Goal: Task Accomplishment & Management: Manage account settings

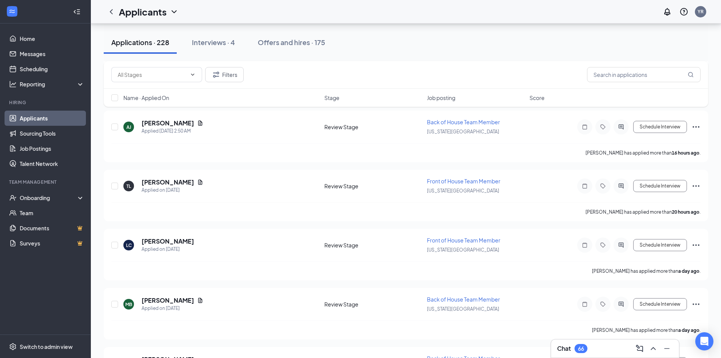
scroll to position [606, 0]
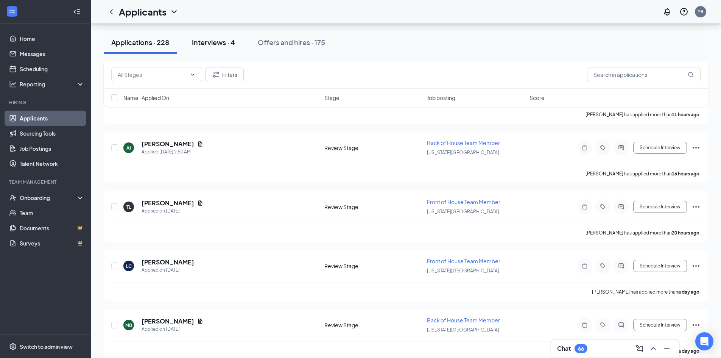
click at [209, 44] on div "Interviews · 4" at bounding box center [213, 41] width 43 height 9
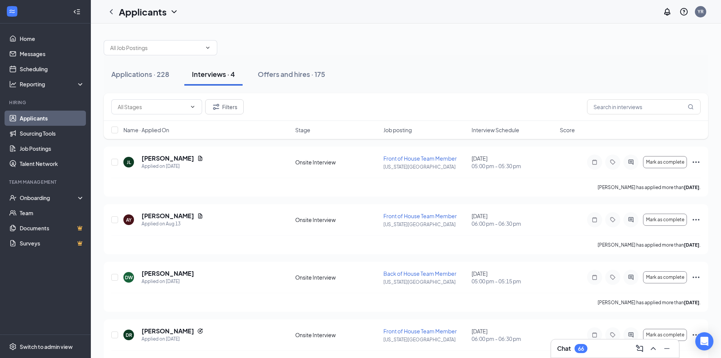
click at [49, 115] on link "Applicants" at bounding box center [52, 118] width 65 height 15
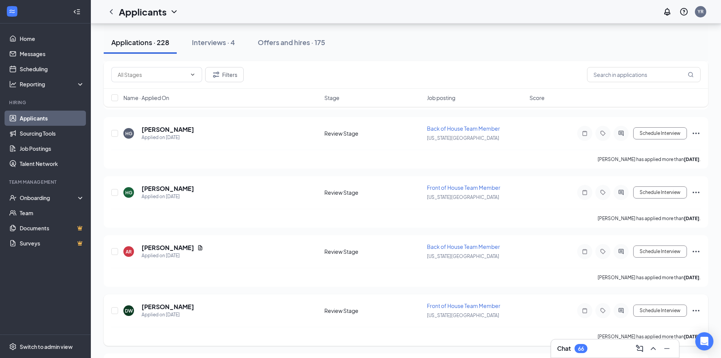
scroll to position [2994, 0]
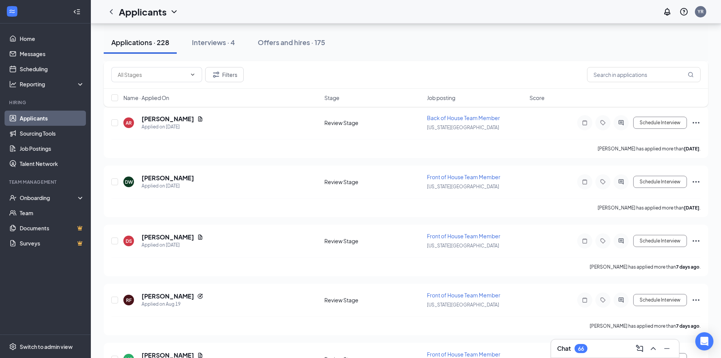
click at [315, 272] on div "66" at bounding box center [581, 348] width 13 height 9
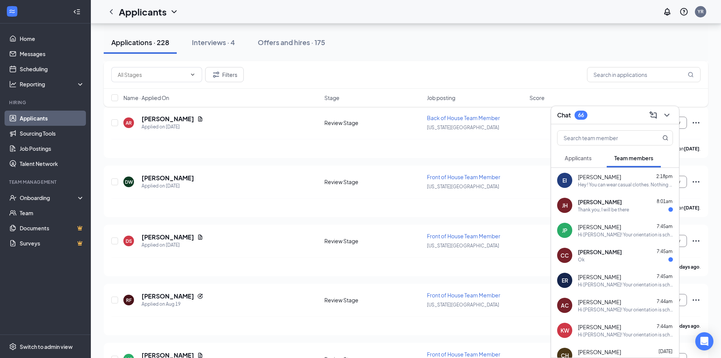
click at [315, 186] on div "Hey ! You can wear casual clothes. Nothing specific is required. I will be givi…" at bounding box center [625, 184] width 95 height 6
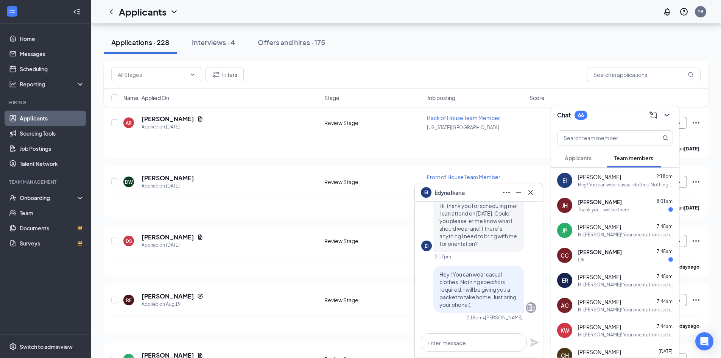
click at [315, 272] on div "ER [PERSON_NAME] 7:45am Hi [PERSON_NAME]! Your orientation is scheduled for [DA…" at bounding box center [615, 280] width 128 height 25
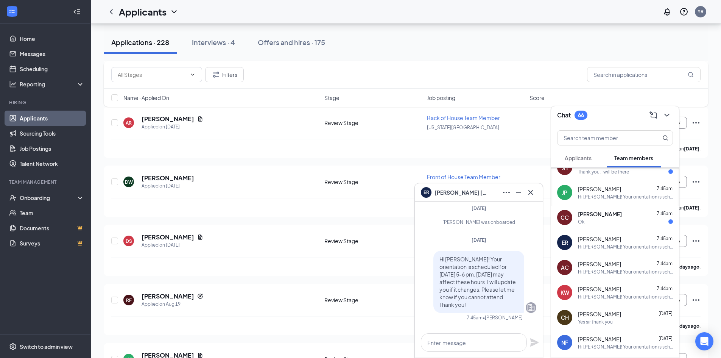
scroll to position [76, 0]
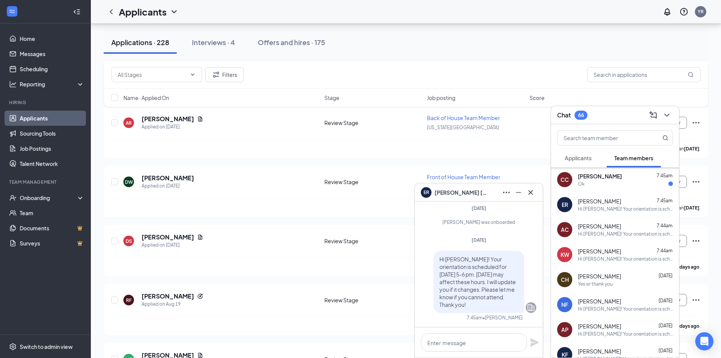
click at [315, 259] on div "Hi [PERSON_NAME]! Your orientation is scheduled for [DATE] 5-6 pm. [DATE] may a…" at bounding box center [625, 259] width 95 height 6
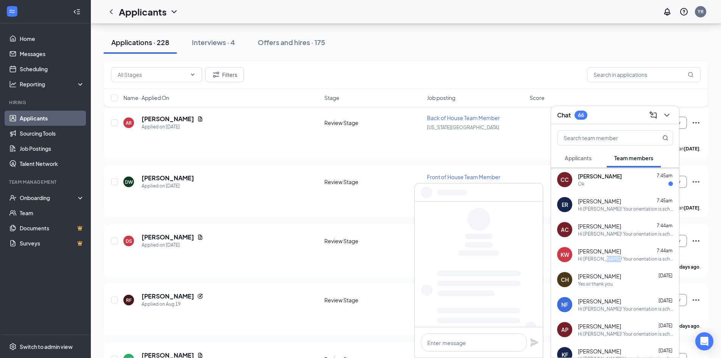
click at [315, 259] on div "Hi [PERSON_NAME]! Your orientation is scheduled for [DATE] 5-6 pm. [DATE] may a…" at bounding box center [625, 259] width 95 height 6
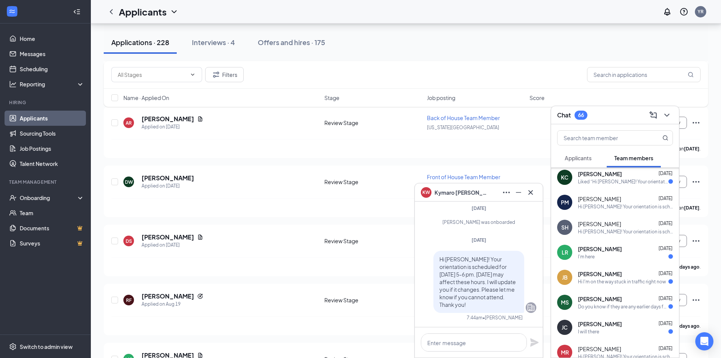
scroll to position [341, 0]
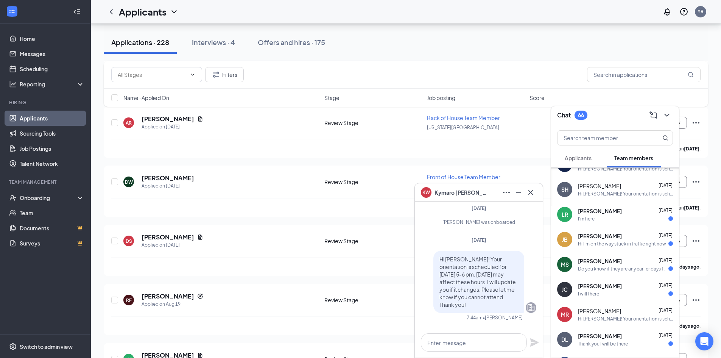
click at [315, 246] on div "Hi I'm on the way stuck in traffic right now" at bounding box center [622, 243] width 88 height 6
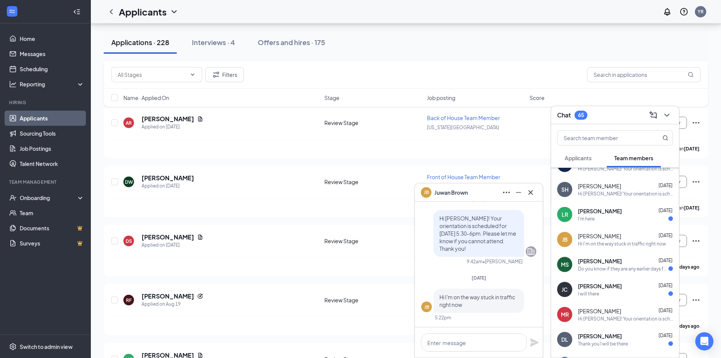
click at [315, 265] on div "Do you know if they are any earlier days for orientation?" at bounding box center [623, 268] width 90 height 6
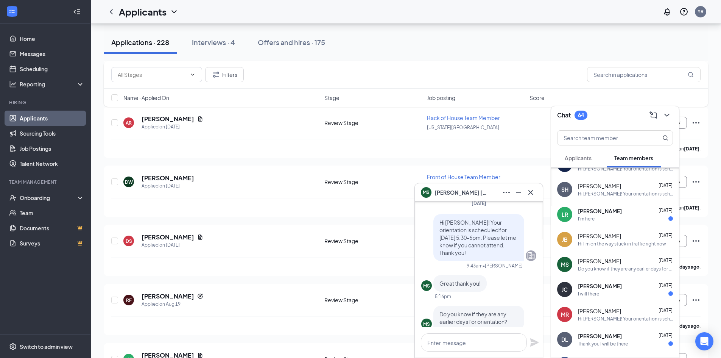
scroll to position [0, 0]
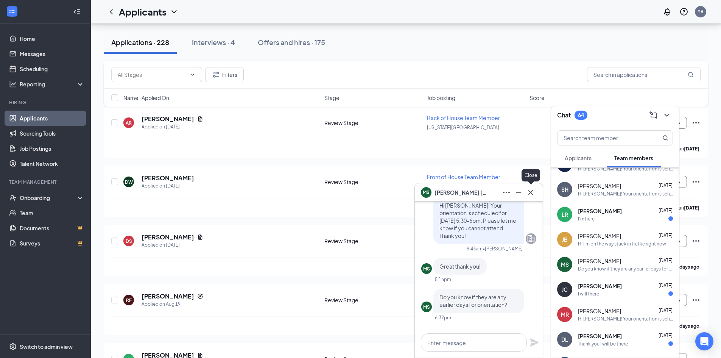
click at [315, 191] on icon "Cross" at bounding box center [530, 192] width 9 height 9
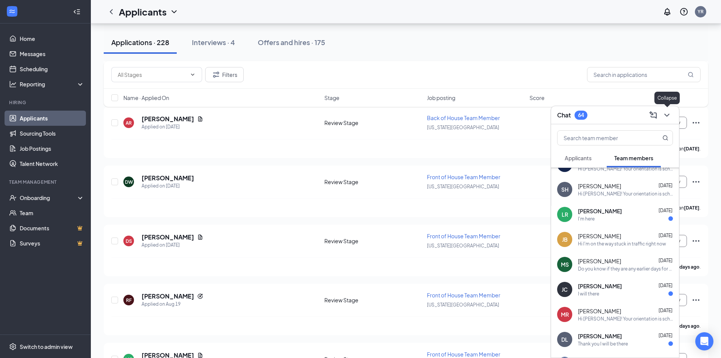
click at [315, 112] on icon "ChevronDown" at bounding box center [667, 115] width 9 height 9
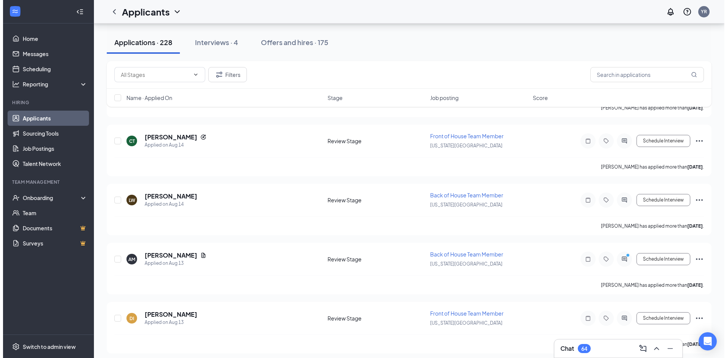
scroll to position [4887, 0]
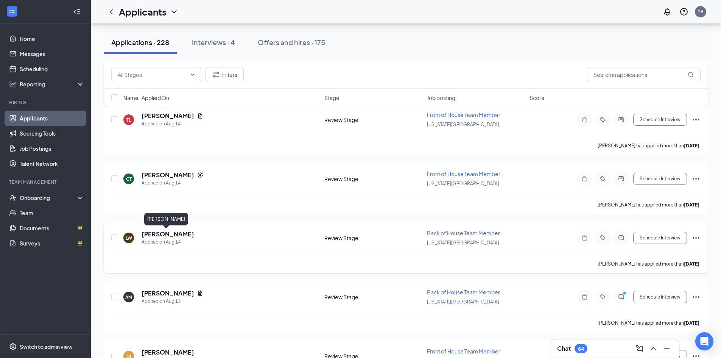
click at [169, 233] on h5 "[PERSON_NAME]" at bounding box center [168, 234] width 53 height 8
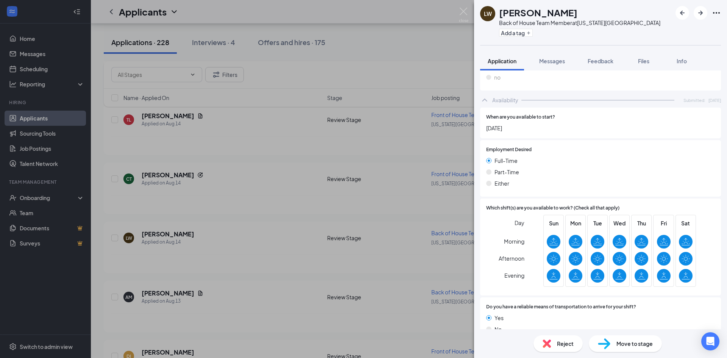
scroll to position [360, 0]
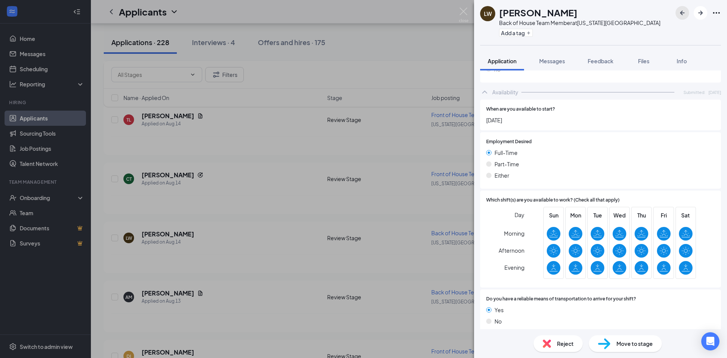
click at [315, 12] on icon "ArrowLeftNew" at bounding box center [682, 12] width 9 height 9
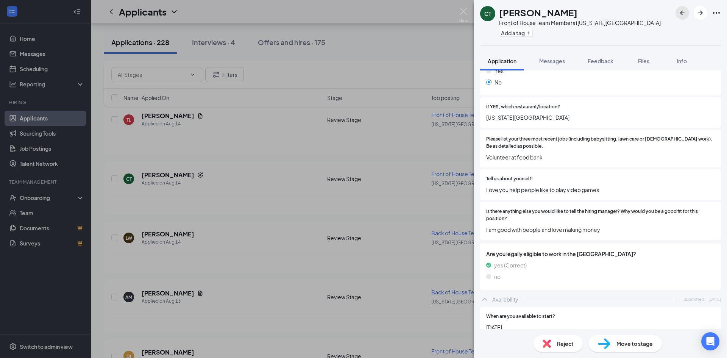
scroll to position [303, 0]
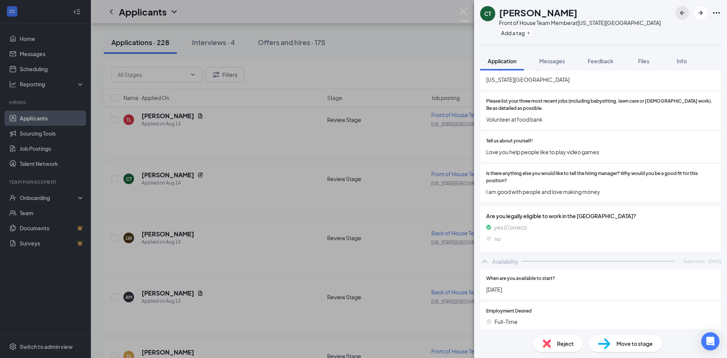
click at [315, 9] on icon "ArrowLeftNew" at bounding box center [682, 12] width 9 height 9
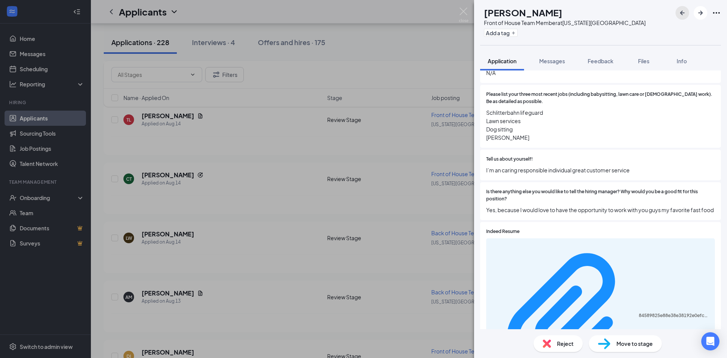
scroll to position [454, 0]
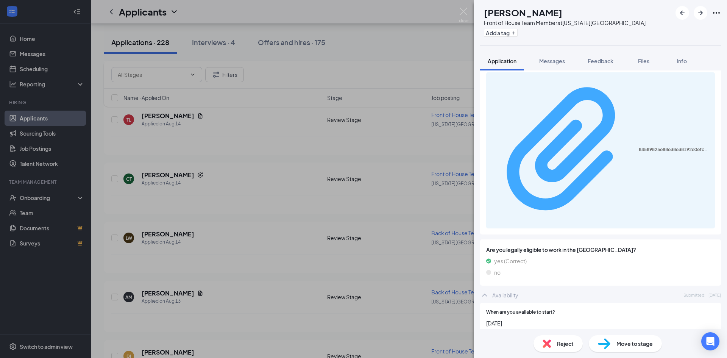
click at [315, 147] on div "84589825e88e38e38192e0efcd006f28.pdf" at bounding box center [675, 150] width 72 height 6
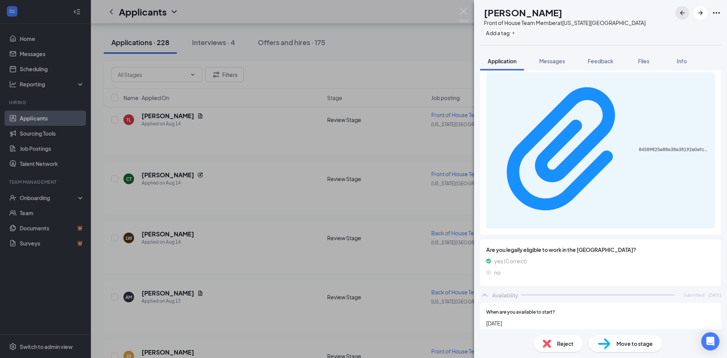
click at [315, 15] on icon "ArrowLeftNew" at bounding box center [682, 12] width 9 height 9
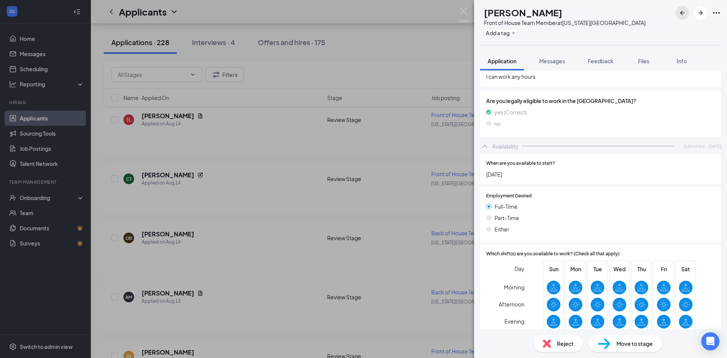
scroll to position [417, 0]
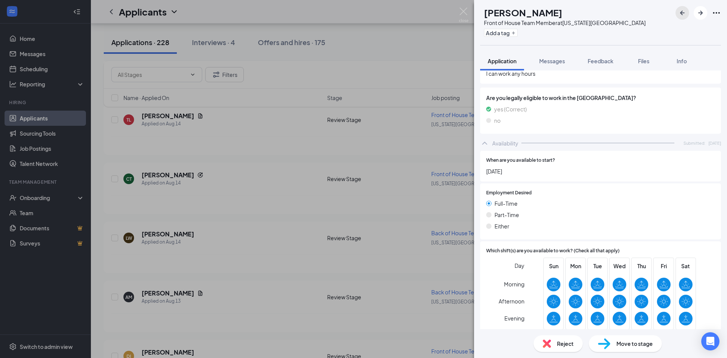
click at [315, 10] on button "button" at bounding box center [683, 13] width 14 height 14
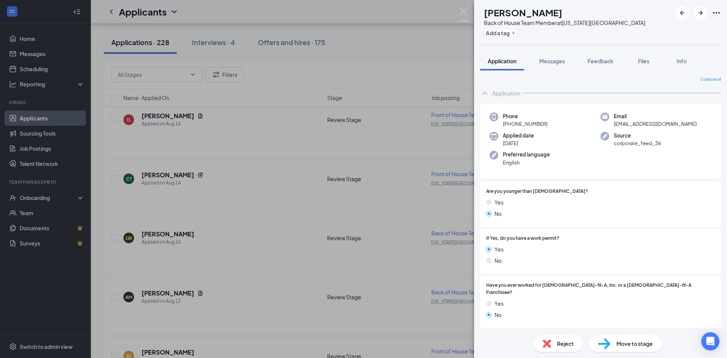
click at [315, 89] on div "SD [PERSON_NAME] Back of House Team Member at [US_STATE][GEOGRAPHIC_DATA] Add a…" at bounding box center [600, 179] width 253 height 358
click at [315, 107] on div "Phone [PHONE_NUMBER] Email [EMAIL_ADDRESS][DOMAIN_NAME] Applied date [DATE] Sou…" at bounding box center [600, 141] width 241 height 75
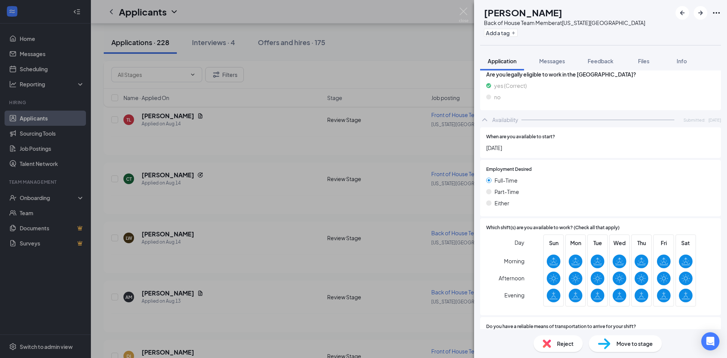
scroll to position [377, 0]
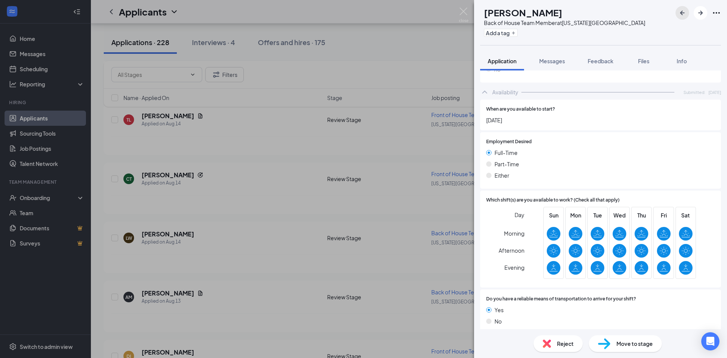
click at [315, 16] on icon "ArrowLeftNew" at bounding box center [682, 12] width 9 height 9
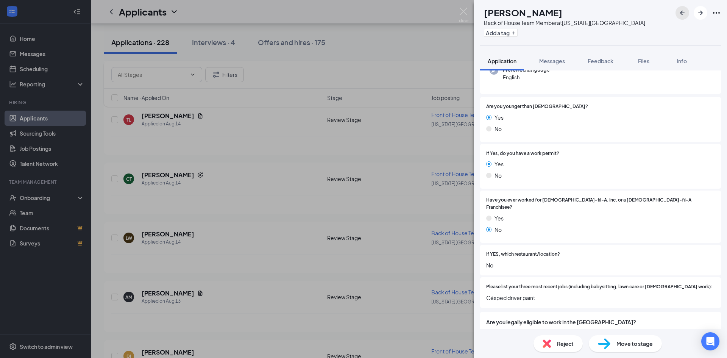
scroll to position [189, 0]
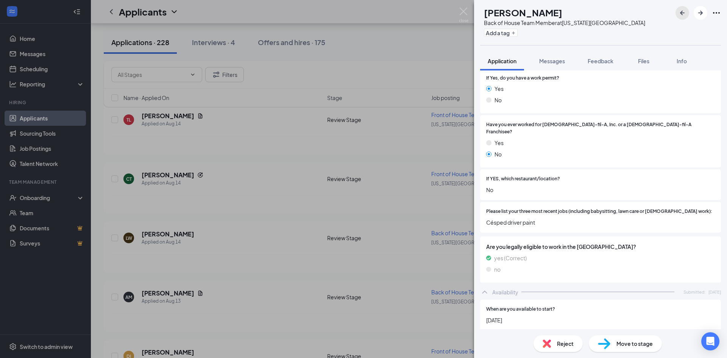
drag, startPoint x: 685, startPoint y: 16, endPoint x: 680, endPoint y: 20, distance: 6.4
click at [315, 19] on button "button" at bounding box center [683, 13] width 14 height 14
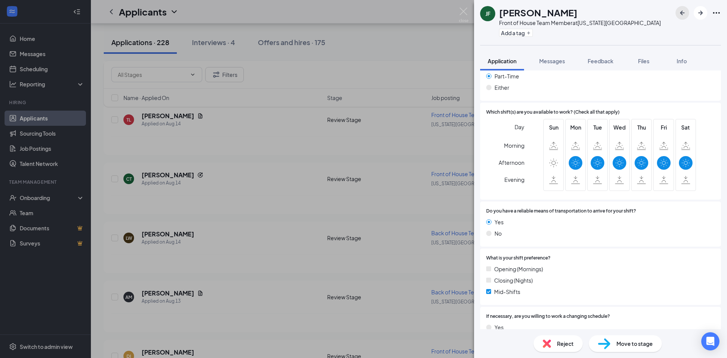
scroll to position [585, 0]
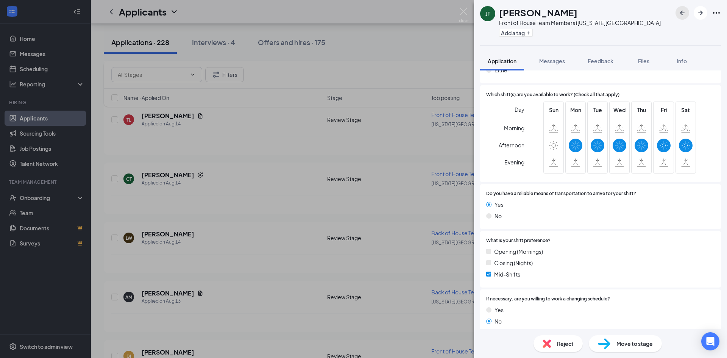
click at [315, 19] on button "button" at bounding box center [683, 13] width 14 height 14
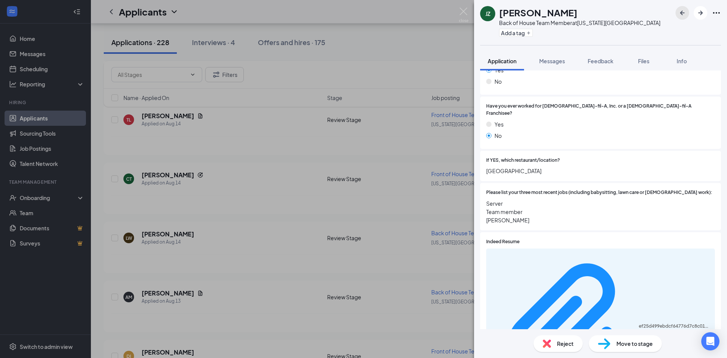
scroll to position [181, 0]
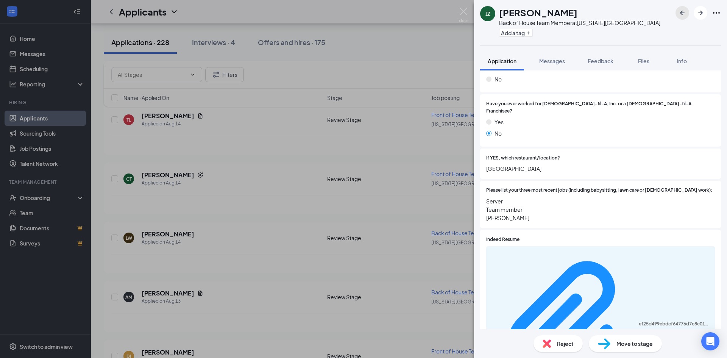
click at [315, 13] on icon "ArrowLeftNew" at bounding box center [682, 12] width 9 height 9
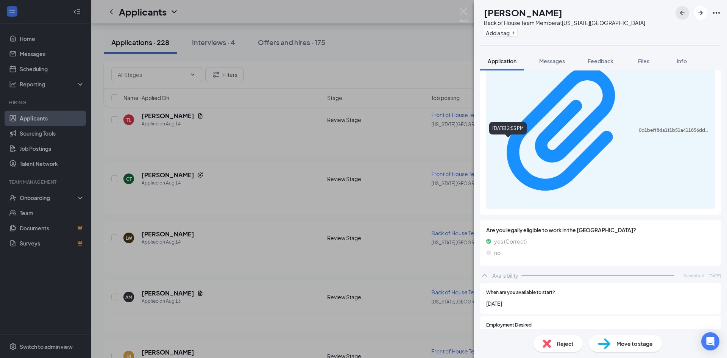
scroll to position [401, 0]
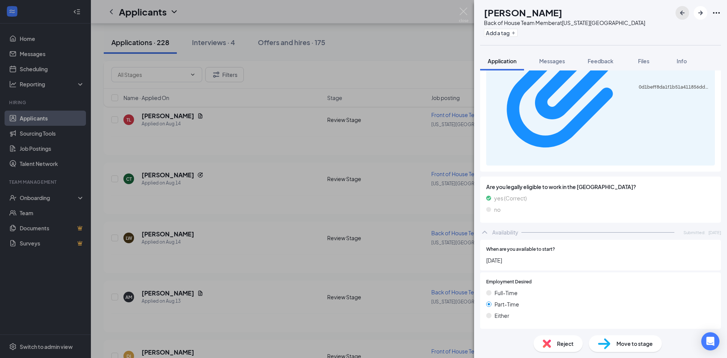
click at [315, 11] on icon "ArrowLeftNew" at bounding box center [682, 12] width 9 height 9
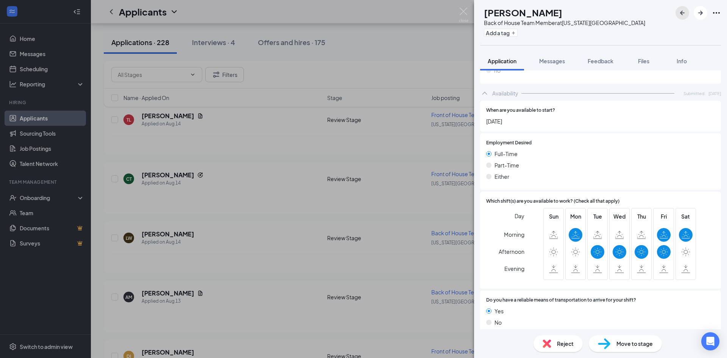
scroll to position [377, 0]
click at [315, 16] on icon "ArrowLeftNew" at bounding box center [682, 12] width 9 height 9
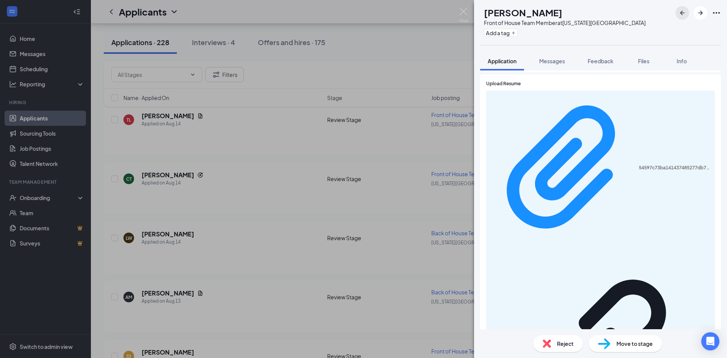
scroll to position [387, 0]
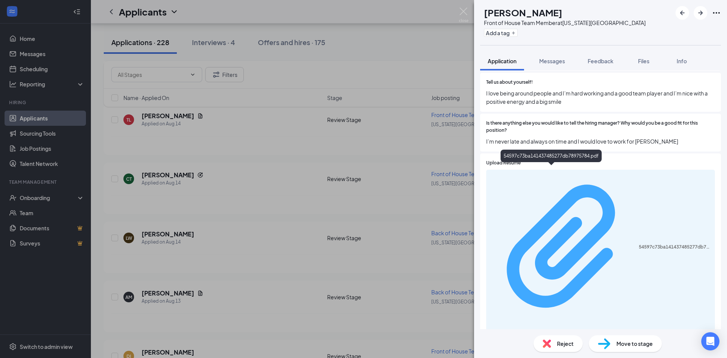
click at [315, 244] on div "54597c73ba141437485277db78975784.pdf" at bounding box center [675, 247] width 72 height 6
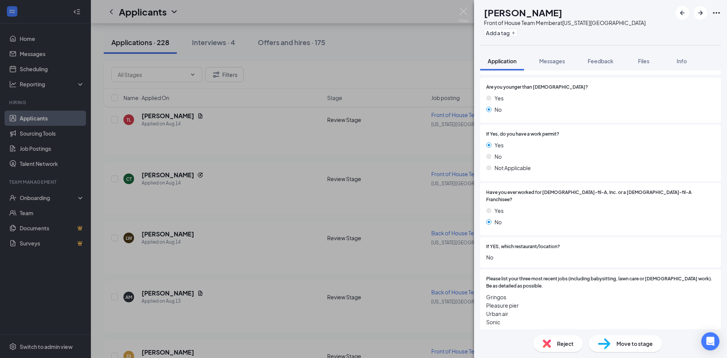
scroll to position [122, 0]
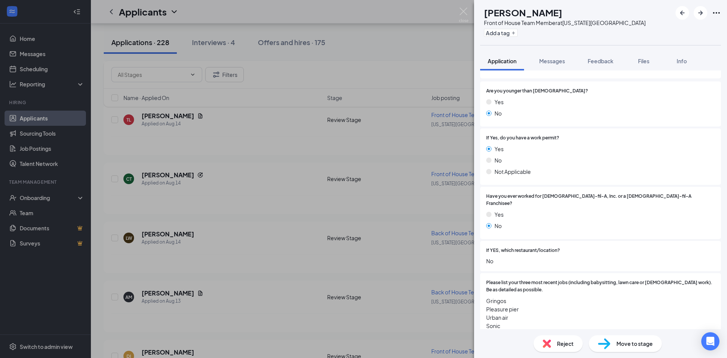
click at [315, 272] on span "Move to stage" at bounding box center [634, 343] width 36 height 8
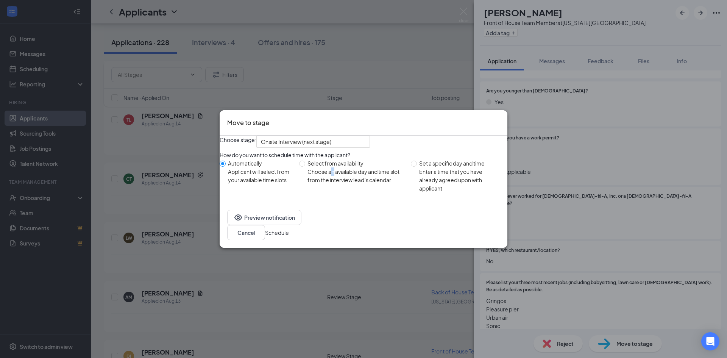
click at [315, 184] on div "Choose an available day and time slot from the interview lead’s calendar" at bounding box center [355, 175] width 97 height 17
click at [305, 167] on input "Select from availability Choose an available day and time slot from the intervi…" at bounding box center [302, 164] width 6 height 6
radio input "true"
radio input "false"
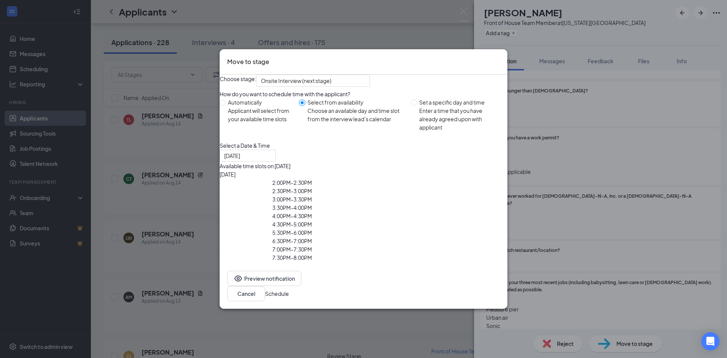
type input "[DATE]"
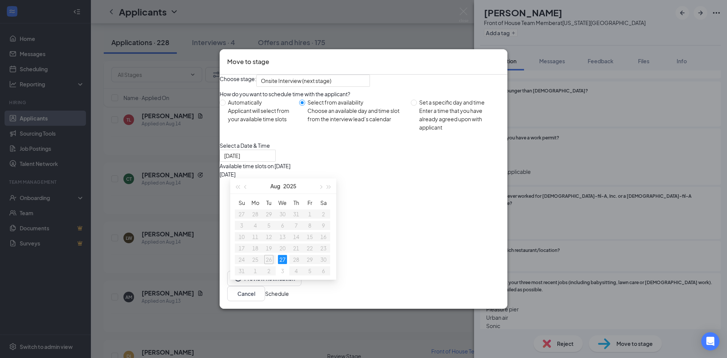
click at [315, 187] on div "2:00PM - 2:30PM" at bounding box center [292, 182] width 145 height 8
click at [315, 243] on div "5:30PM - 6:00PM" at bounding box center [292, 238] width 145 height 8
click at [315, 243] on div "5:30PM - 6:00PM" at bounding box center [292, 235] width 145 height 14
click at [289, 272] on button "Schedule" at bounding box center [277, 293] width 24 height 8
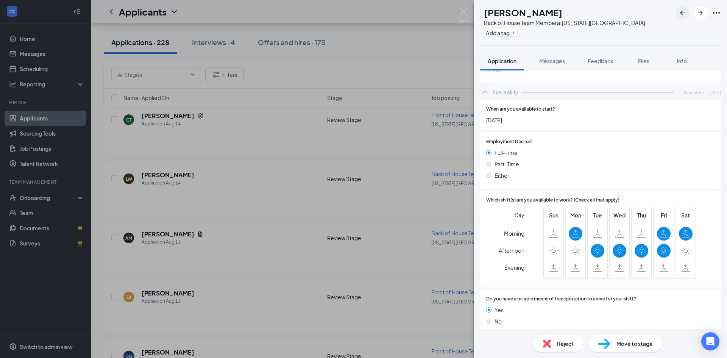
scroll to position [374, 0]
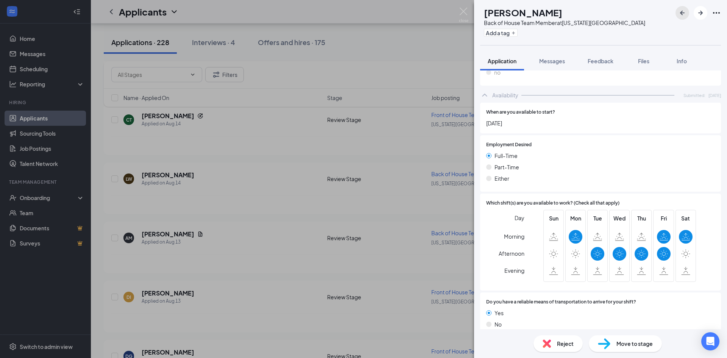
click at [315, 12] on icon "ArrowLeftNew" at bounding box center [682, 12] width 9 height 9
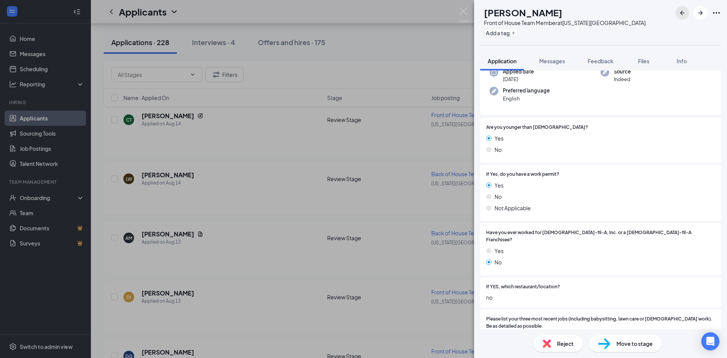
scroll to position [265, 0]
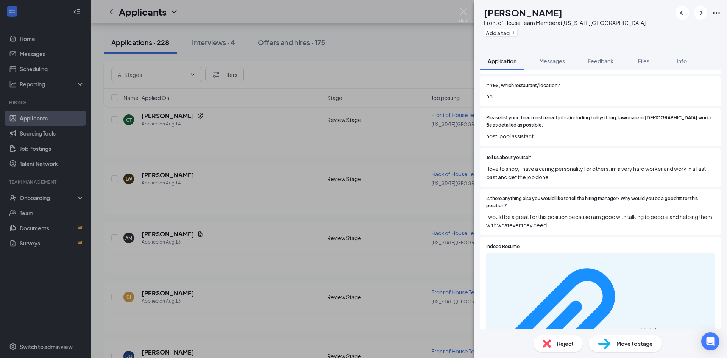
click at [315, 272] on div "Move to stage" at bounding box center [625, 343] width 73 height 17
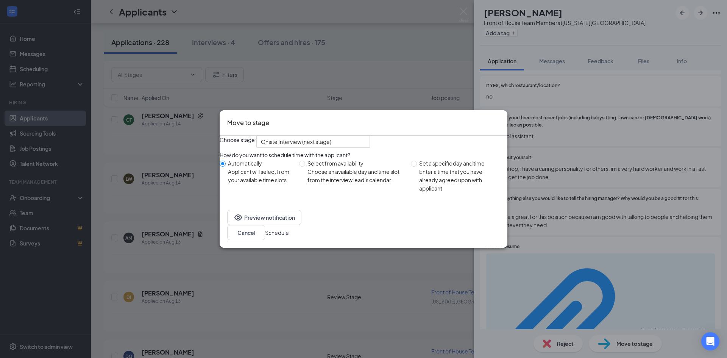
click at [315, 184] on div "Choose an available day and time slot from the interview lead’s calendar" at bounding box center [355, 175] width 97 height 17
click at [305, 167] on input "Select from availability Choose an available day and time slot from the intervi…" at bounding box center [302, 164] width 6 height 6
radio input "true"
radio input "false"
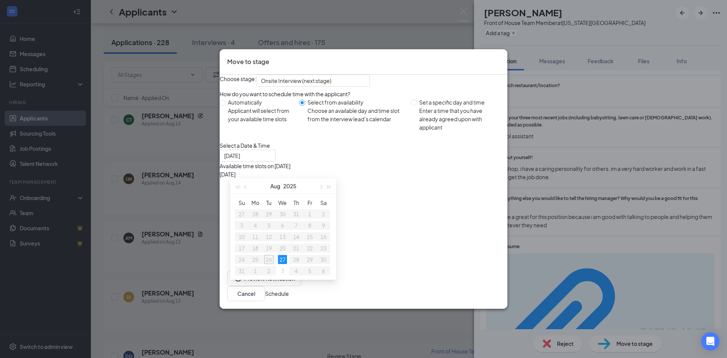
click at [315, 237] on div "6:30PM - 7:00PM" at bounding box center [292, 232] width 145 height 8
click at [289, 272] on button "Schedule" at bounding box center [277, 293] width 24 height 8
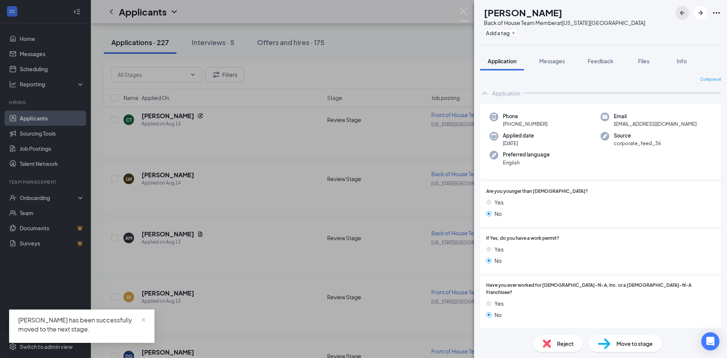
click at [315, 13] on icon "ArrowLeftNew" at bounding box center [682, 12] width 9 height 9
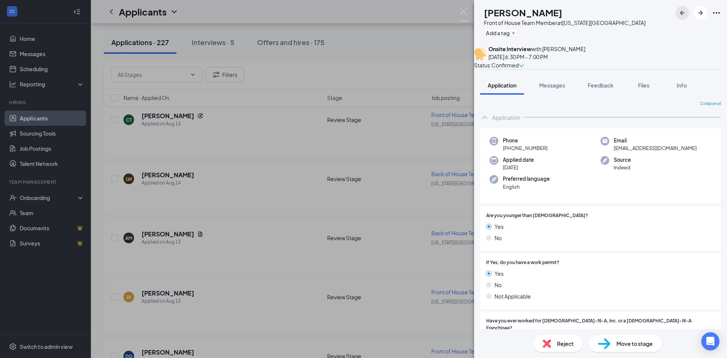
click at [315, 19] on button "button" at bounding box center [683, 13] width 14 height 14
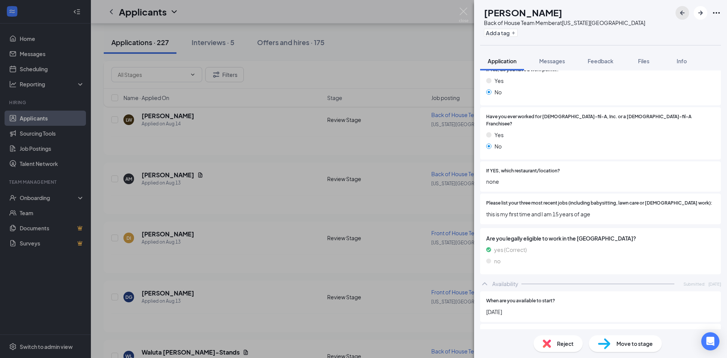
scroll to position [189, 0]
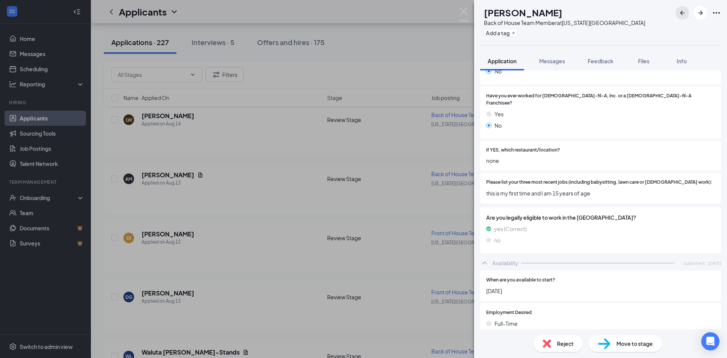
drag, startPoint x: 679, startPoint y: 15, endPoint x: 676, endPoint y: 19, distance: 4.6
click at [315, 16] on button "button" at bounding box center [683, 13] width 14 height 14
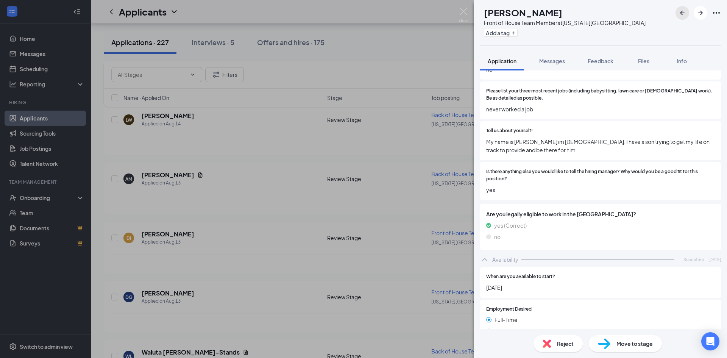
scroll to position [303, 0]
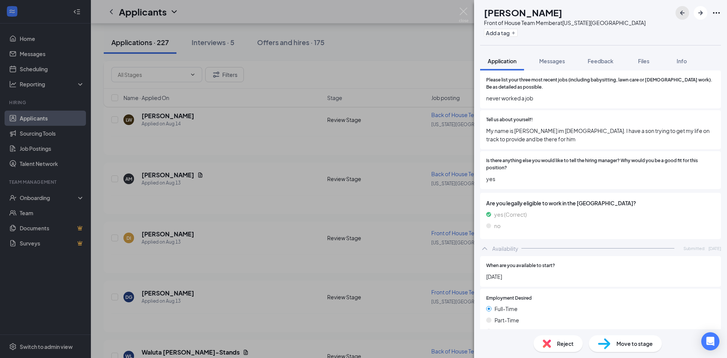
click at [315, 14] on icon "ArrowLeftNew" at bounding box center [682, 12] width 9 height 9
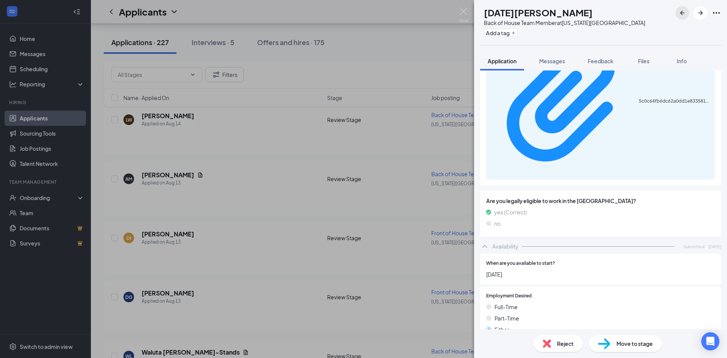
scroll to position [423, 0]
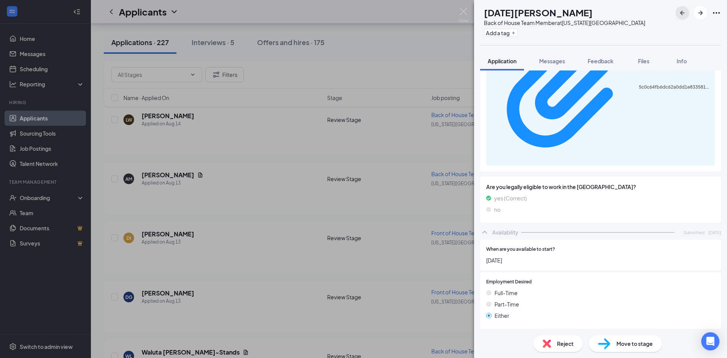
click at [315, 15] on icon "ArrowLeftNew" at bounding box center [682, 12] width 9 height 9
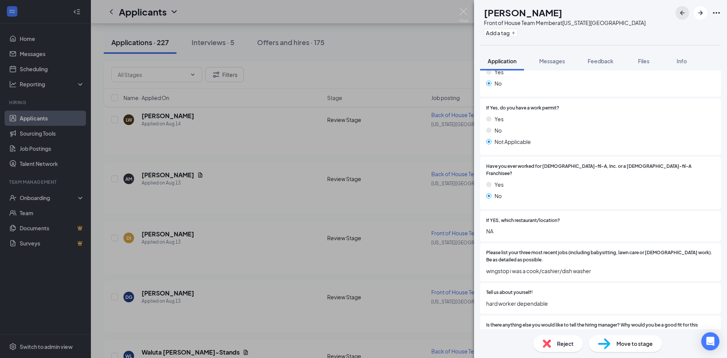
scroll to position [114, 0]
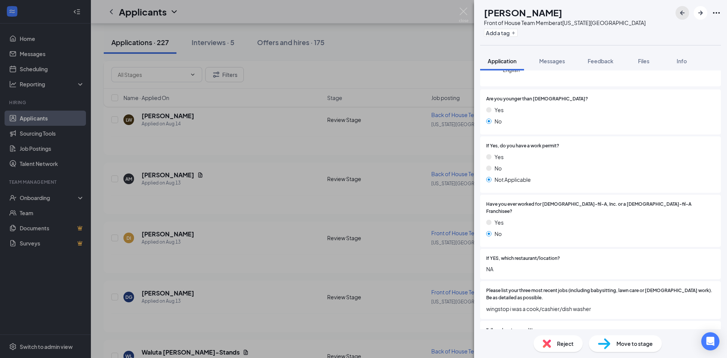
click at [315, 19] on button "button" at bounding box center [683, 13] width 14 height 14
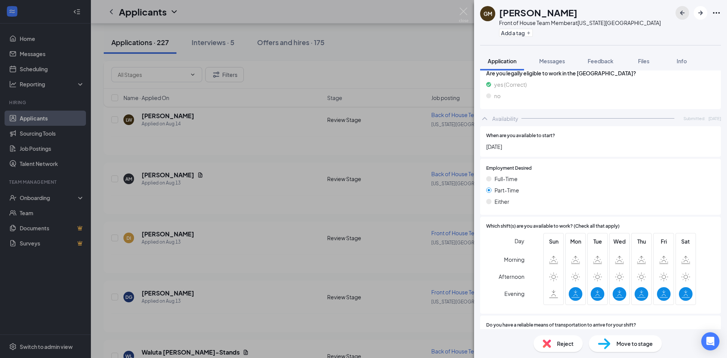
scroll to position [530, 0]
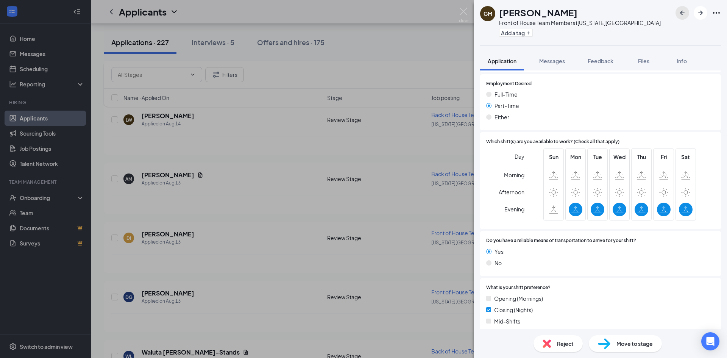
click at [315, 11] on icon "ArrowLeftNew" at bounding box center [682, 12] width 9 height 9
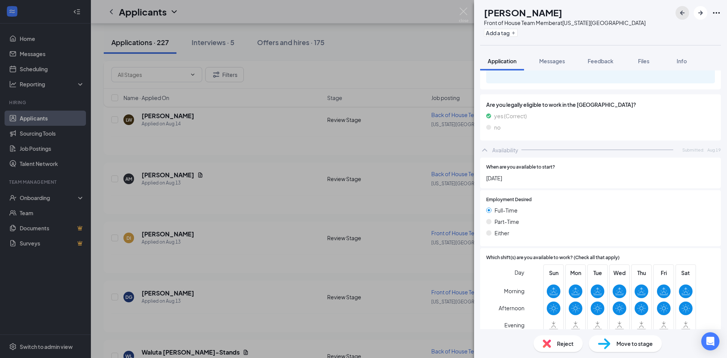
scroll to position [618, 0]
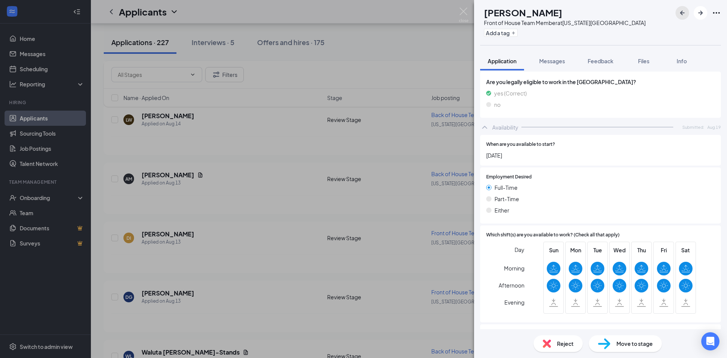
click at [315, 12] on icon "ArrowLeftNew" at bounding box center [682, 13] width 5 height 5
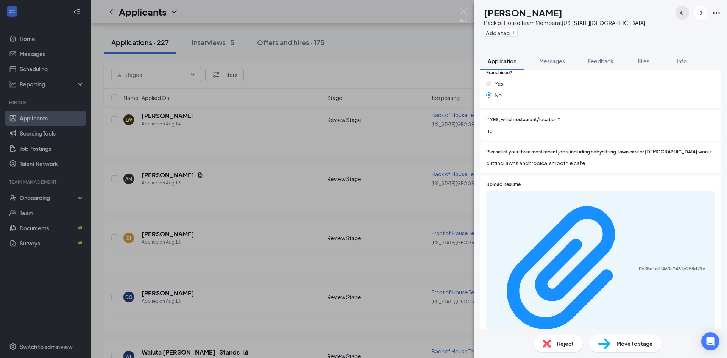
scroll to position [227, 0]
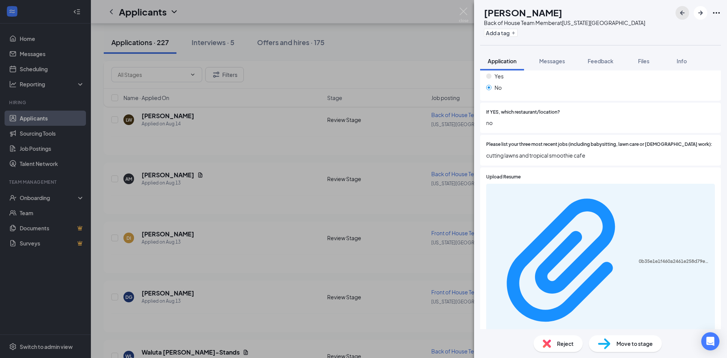
click at [315, 16] on icon "ArrowLeftNew" at bounding box center [682, 12] width 9 height 9
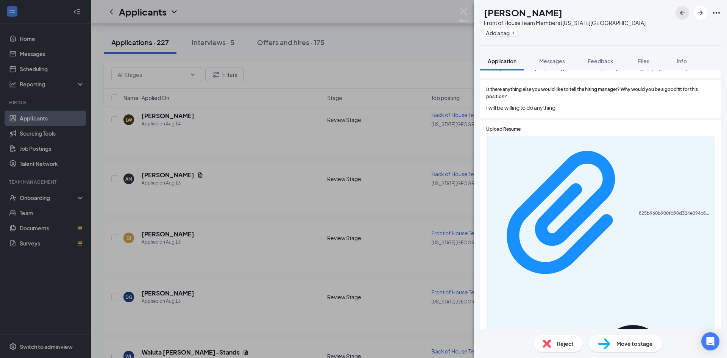
scroll to position [332, 0]
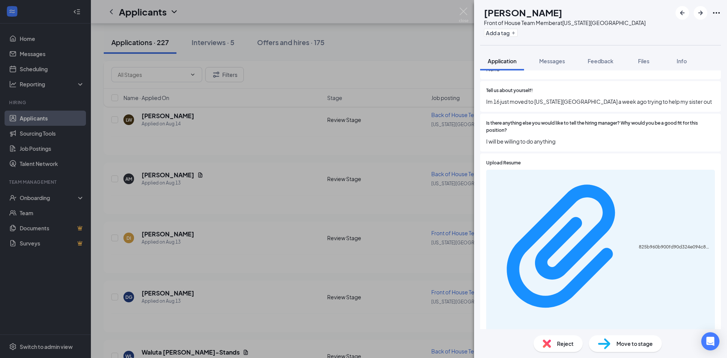
click at [315, 175] on div "825b960b900fd90d324e094c83321d8d.pdf" at bounding box center [600, 358] width 229 height 376
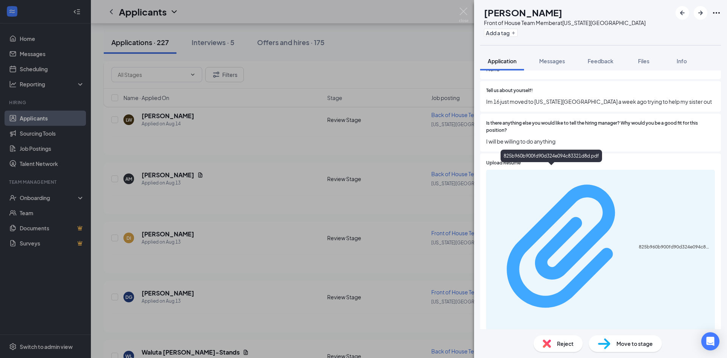
click at [315, 244] on div "825b960b900fd90d324e094c83321d8d.pdf" at bounding box center [675, 247] width 72 height 6
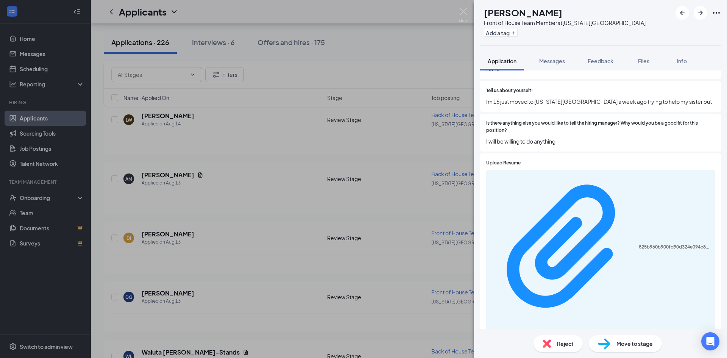
click at [315, 272] on span "Move to stage" at bounding box center [634, 343] width 36 height 8
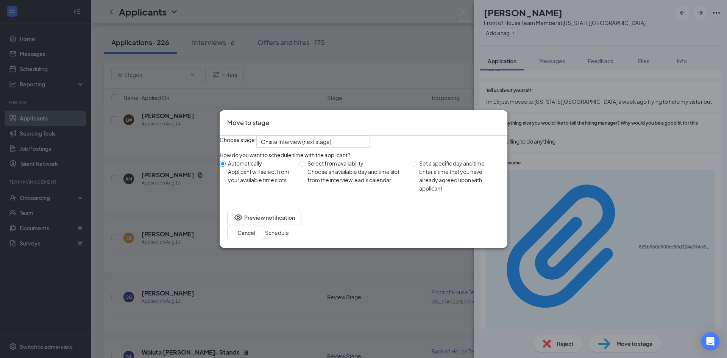
click at [315, 184] on div "Choose an available day and time slot from the interview lead’s calendar" at bounding box center [355, 175] width 97 height 17
click at [305, 167] on input "Select from availability Choose an available day and time slot from the intervi…" at bounding box center [302, 164] width 6 height 6
radio input "true"
radio input "false"
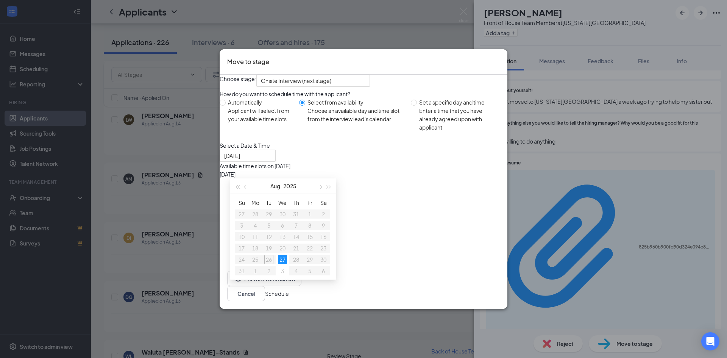
click at [315, 237] on div "7:00PM - 7:30PM" at bounding box center [292, 232] width 145 height 8
click at [289, 272] on button "Schedule" at bounding box center [277, 293] width 24 height 8
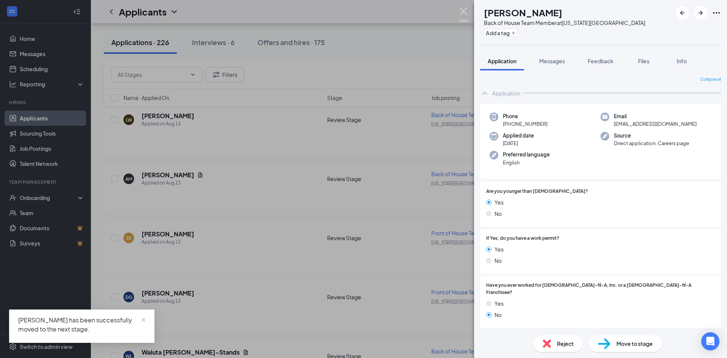
click at [315, 14] on img at bounding box center [463, 15] width 9 height 15
click at [315, 13] on div "Applicants YR" at bounding box center [409, 11] width 636 height 23
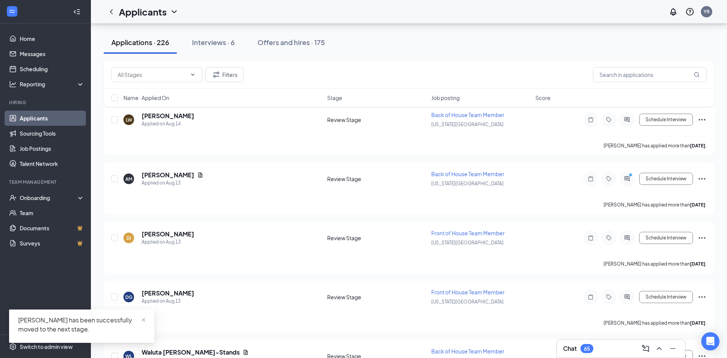
click at [315, 13] on div "Applicants YR" at bounding box center [409, 11] width 636 height 23
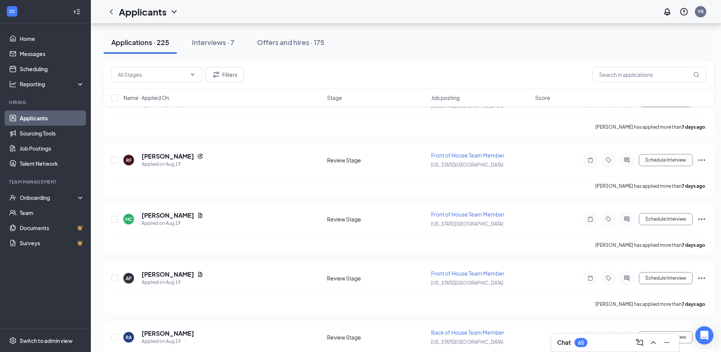
scroll to position [3297, 0]
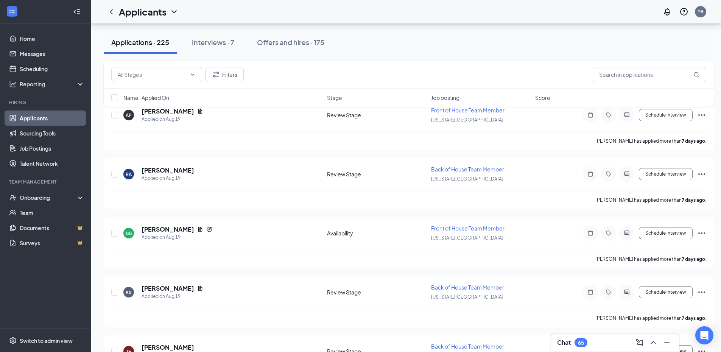
click at [315, 272] on div "Chat 65" at bounding box center [615, 343] width 116 height 12
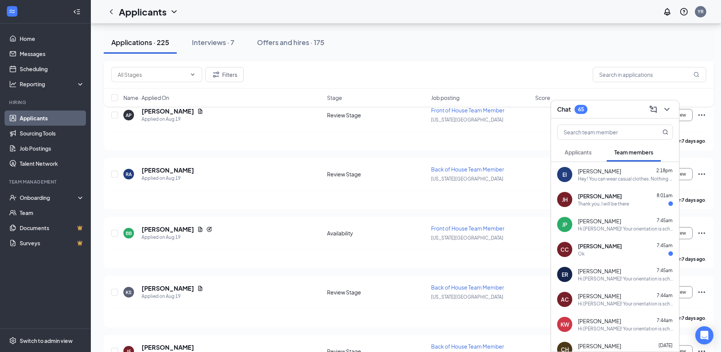
click at [315, 151] on button "Applicants" at bounding box center [578, 152] width 42 height 19
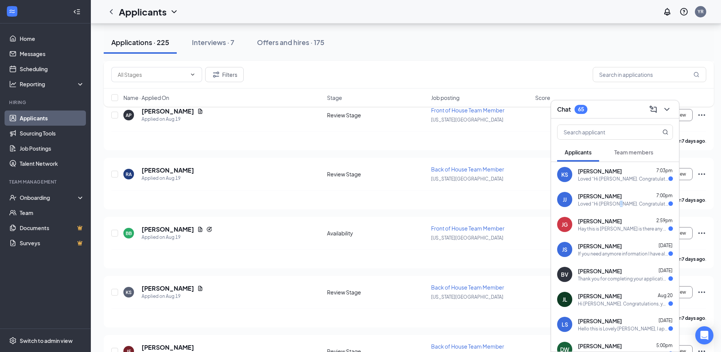
click at [315, 206] on div "Loved “Hi [PERSON_NAME]. Congratulations, your onsite interview with [DEMOGRAPH…" at bounding box center [623, 204] width 90 height 6
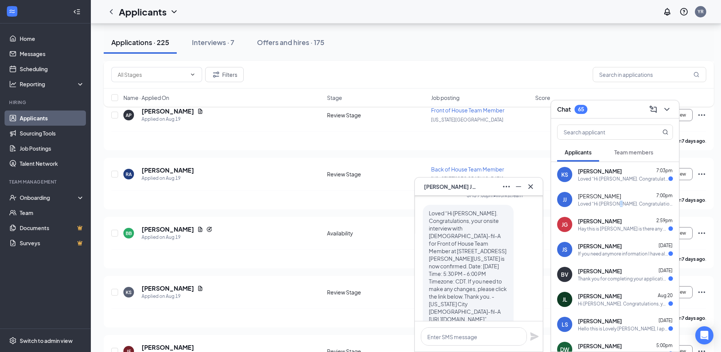
scroll to position [0, 0]
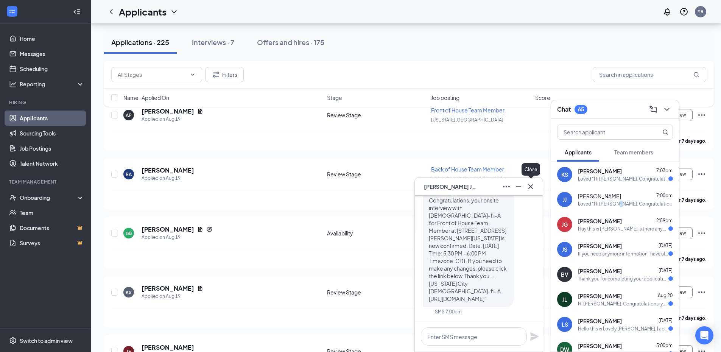
click at [315, 192] on button at bounding box center [531, 187] width 12 height 12
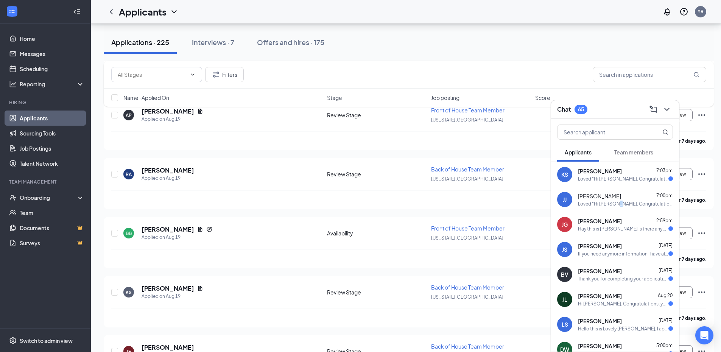
click at [315, 149] on span "Team members" at bounding box center [634, 152] width 39 height 7
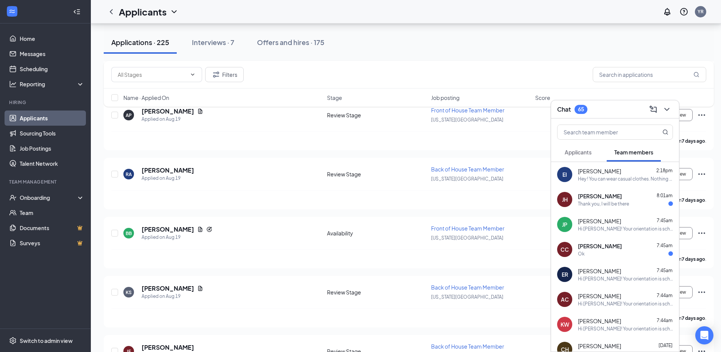
click at [315, 163] on div "EI [PERSON_NAME] 2:18pm Hey ! You can wear casual clothes. Nothing specific is …" at bounding box center [615, 174] width 128 height 25
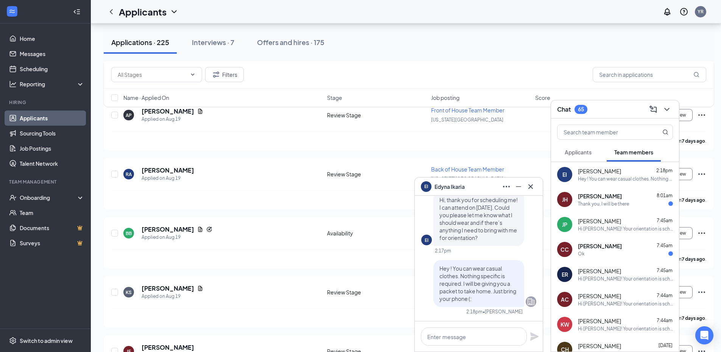
click at [315, 154] on span "Applicants" at bounding box center [578, 152] width 27 height 7
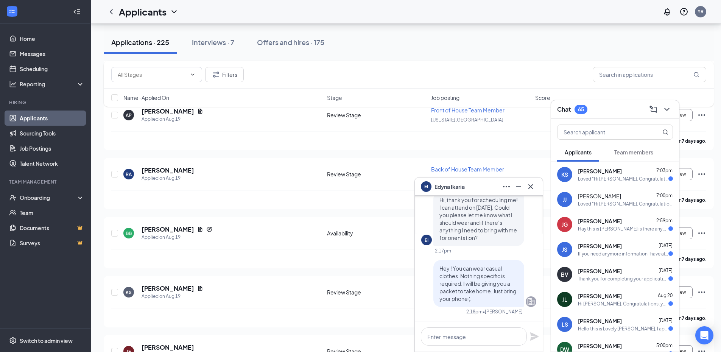
click at [315, 177] on div "Loved “Hi [PERSON_NAME]. Congratulations, your onsite interview with [DEMOGRAPH…" at bounding box center [623, 179] width 90 height 6
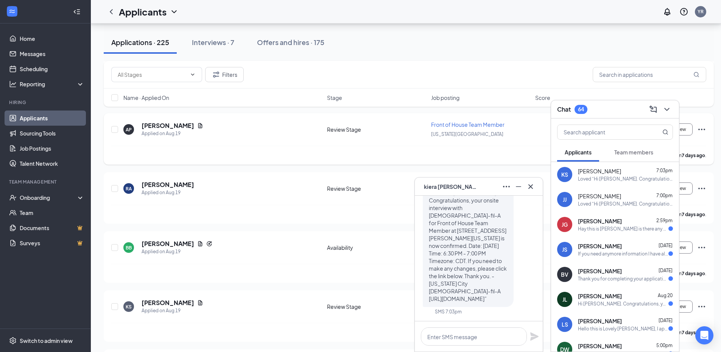
scroll to position [3259, 0]
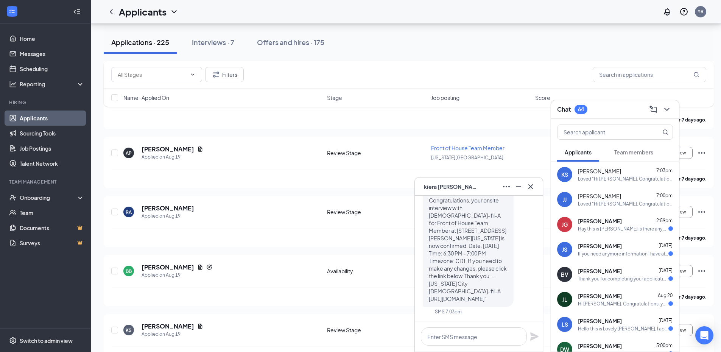
click at [315, 185] on div "KS [PERSON_NAME]" at bounding box center [479, 187] width 128 height 18
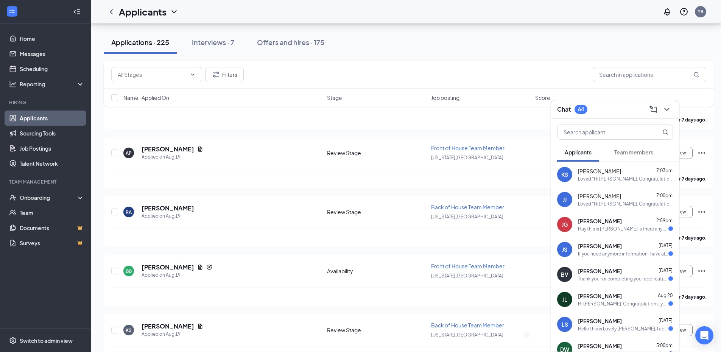
click at [315, 108] on div "Chat 64" at bounding box center [615, 109] width 116 height 12
